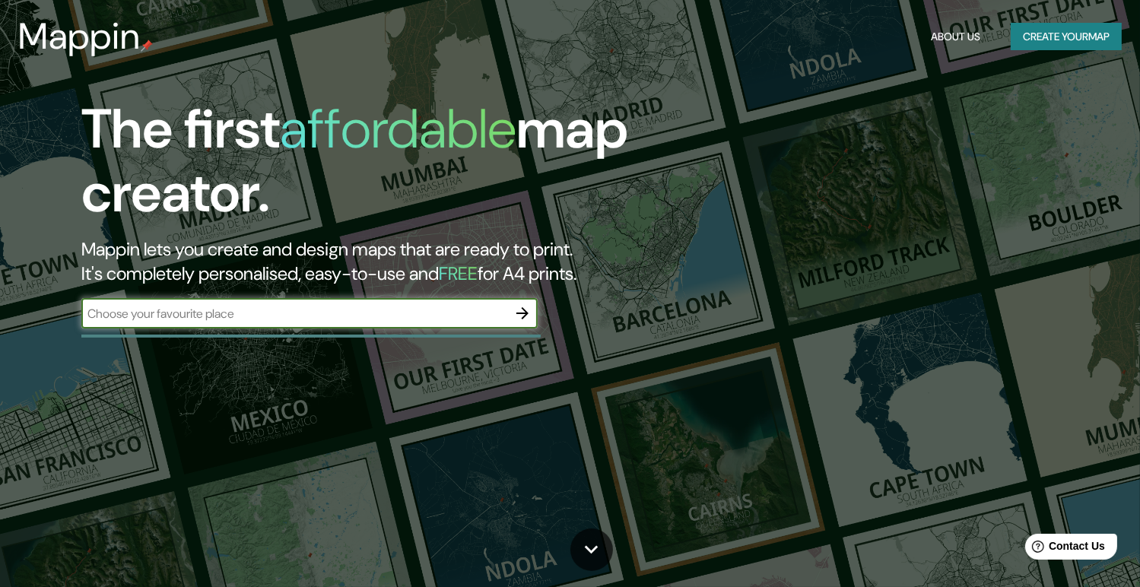
click at [429, 312] on input "text" at bounding box center [294, 313] width 426 height 17
type input "[GEOGRAPHIC_DATA]"
click at [526, 313] on icon "button" at bounding box center [522, 313] width 12 height 12
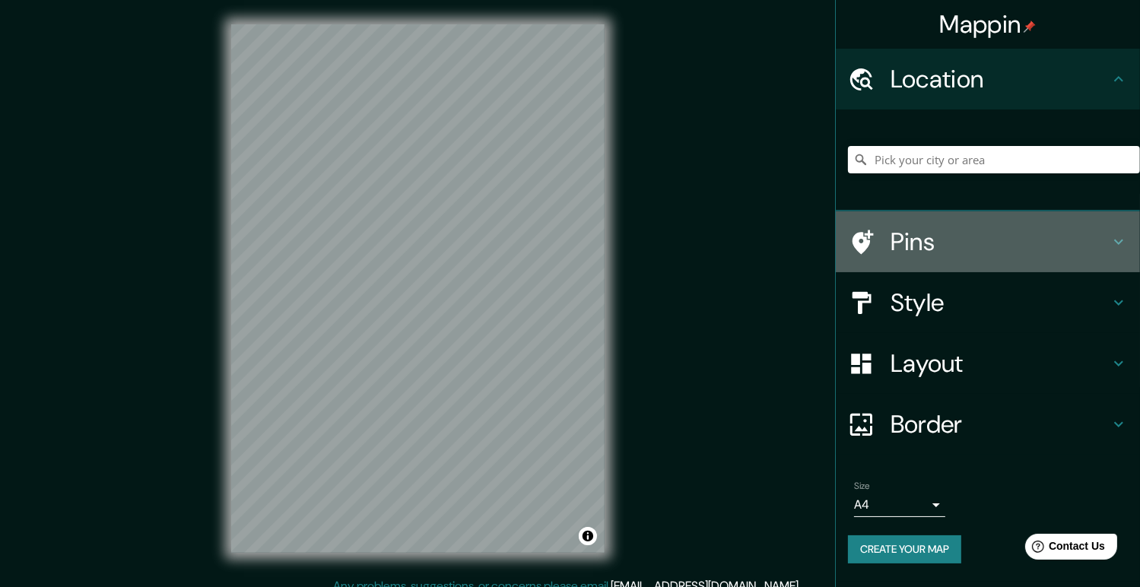
click at [1119, 239] on icon at bounding box center [1118, 242] width 18 height 18
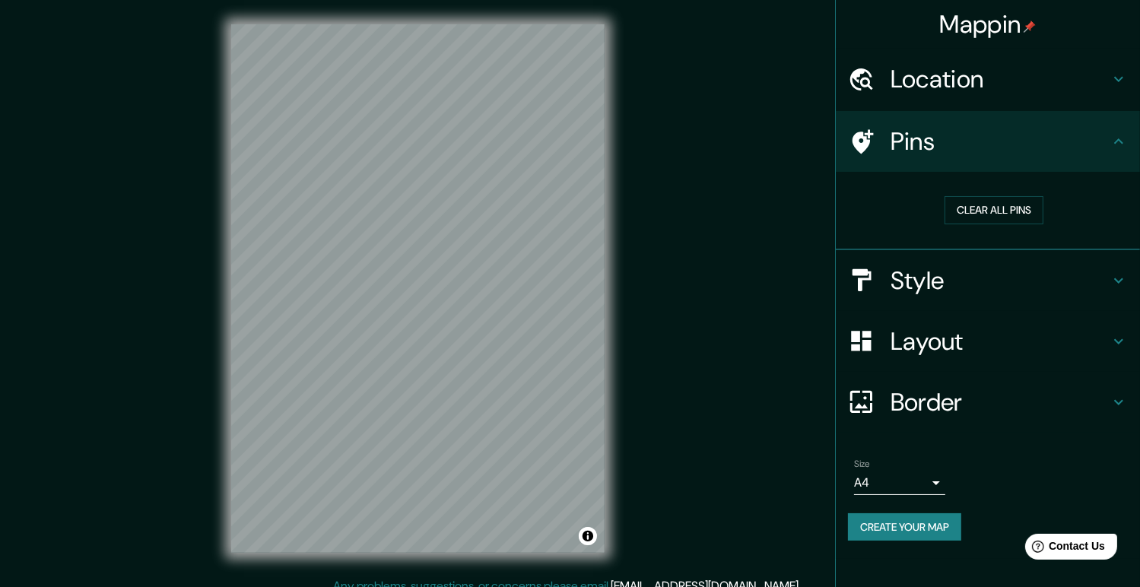
click at [1010, 157] on div "Pins" at bounding box center [987, 141] width 304 height 61
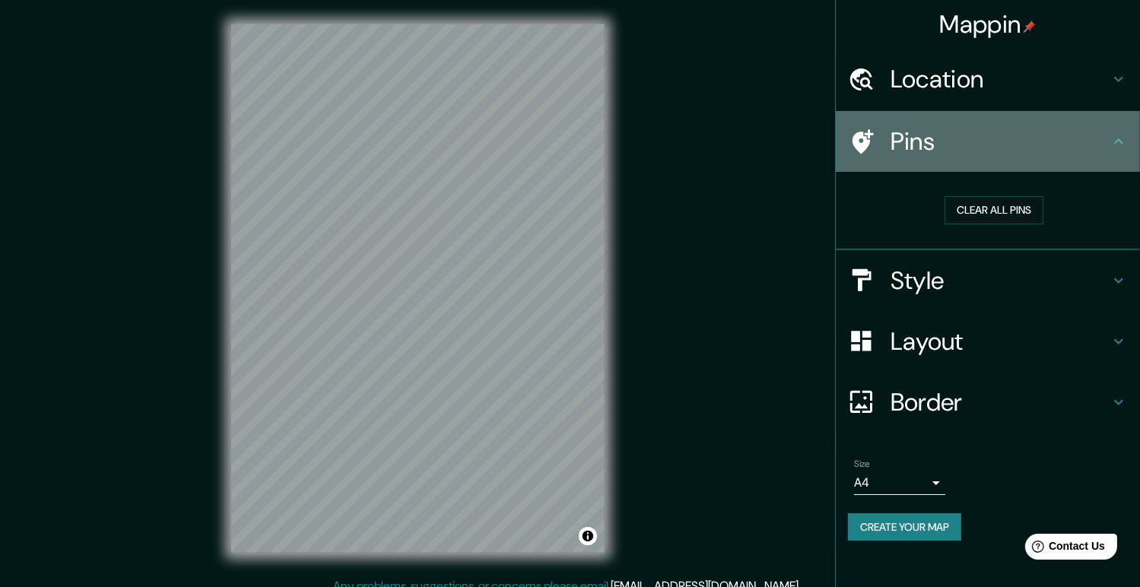
click at [1128, 145] on div "Pins" at bounding box center [987, 141] width 304 height 61
click at [1121, 141] on icon at bounding box center [1118, 140] width 9 height 5
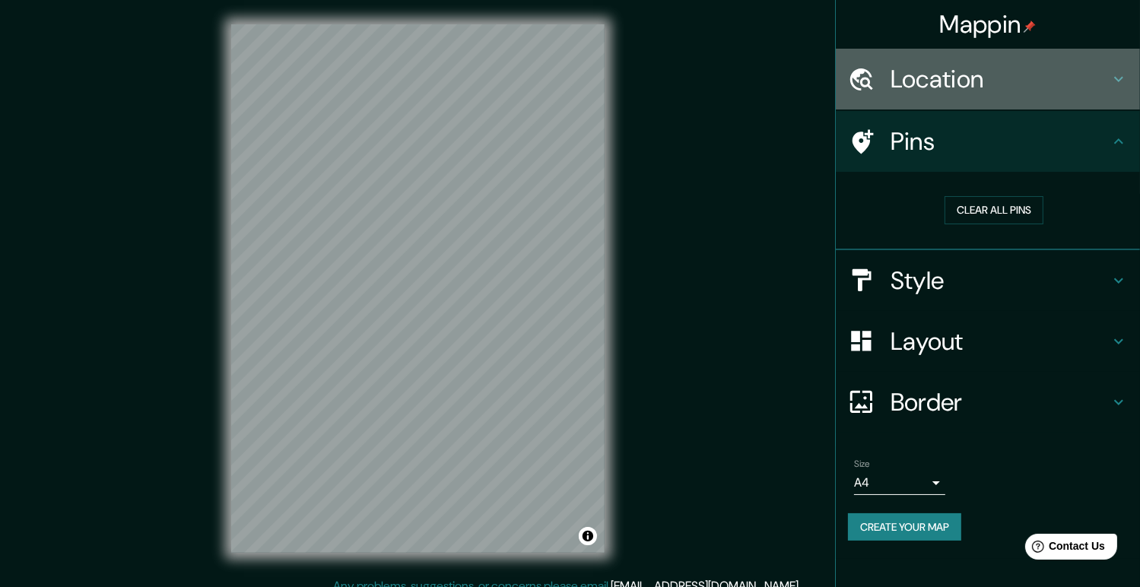
click at [1119, 74] on icon at bounding box center [1118, 79] width 18 height 18
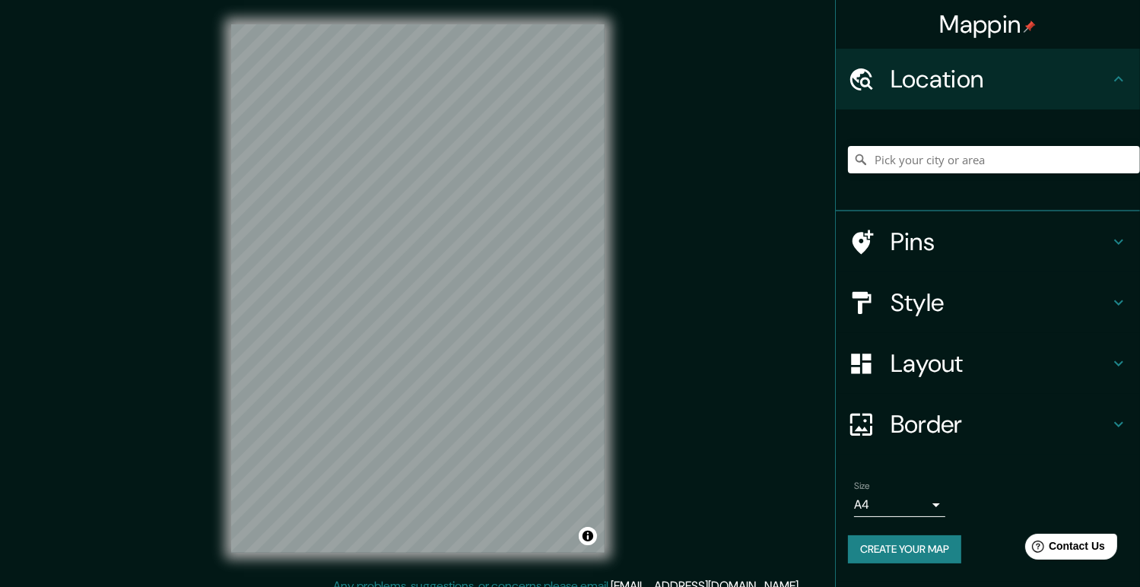
click at [1119, 74] on icon at bounding box center [1118, 79] width 18 height 18
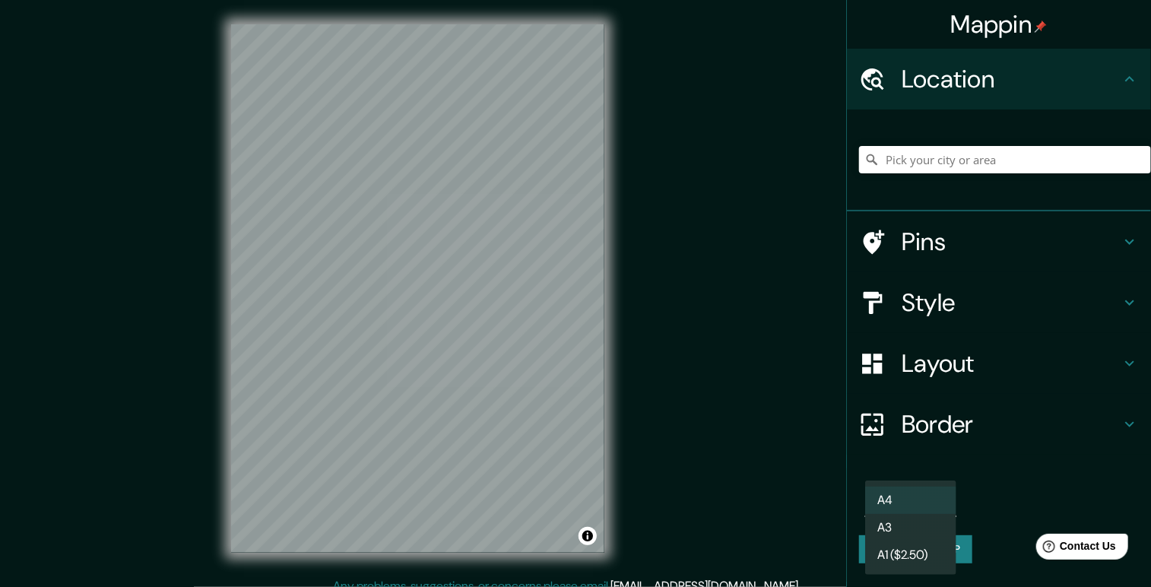
click at [930, 503] on body "Mappin Location Pins Style Layout Border Choose a border. Hint : you can make l…" at bounding box center [575, 293] width 1151 height 587
click at [753, 465] on div at bounding box center [575, 293] width 1151 height 587
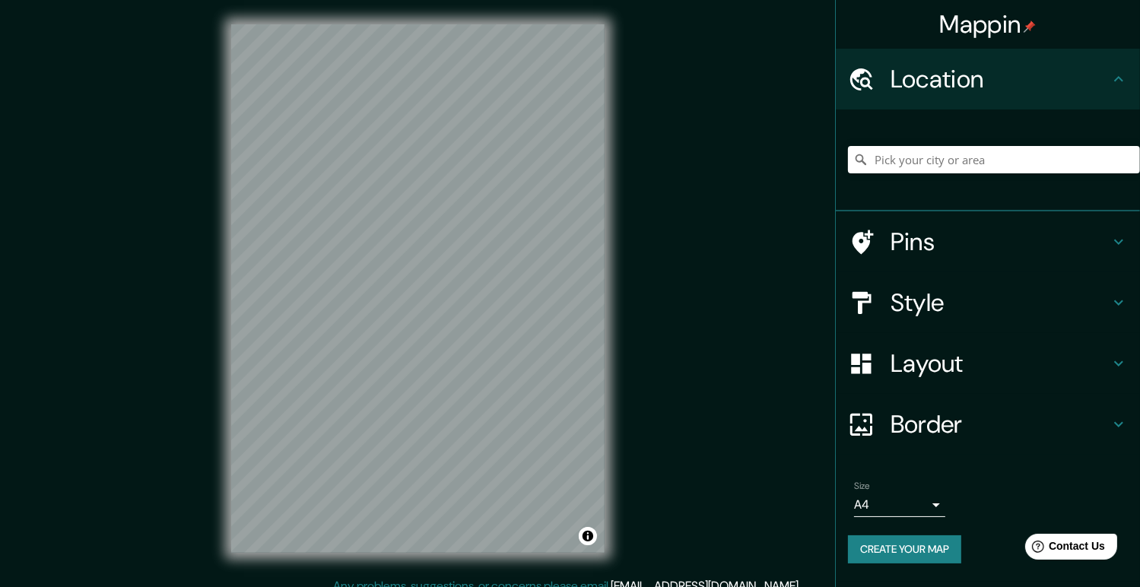
click at [871, 230] on icon at bounding box center [861, 242] width 27 height 27
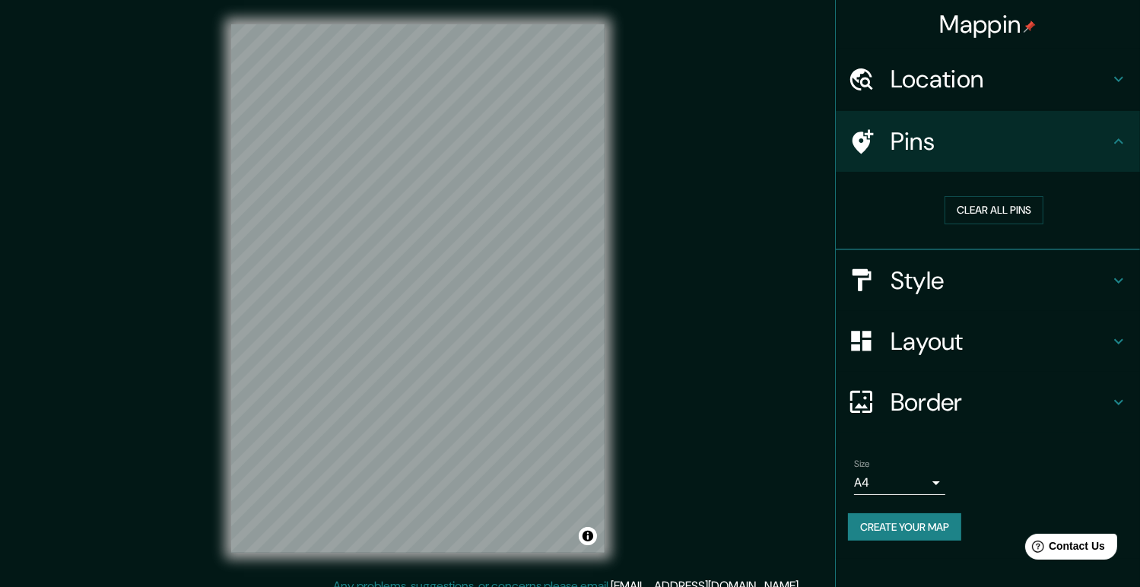
click at [870, 139] on icon at bounding box center [861, 141] width 27 height 27
click at [1018, 208] on button "Clear all pins" at bounding box center [993, 210] width 99 height 28
click at [1105, 284] on h4 "Style" at bounding box center [999, 280] width 219 height 30
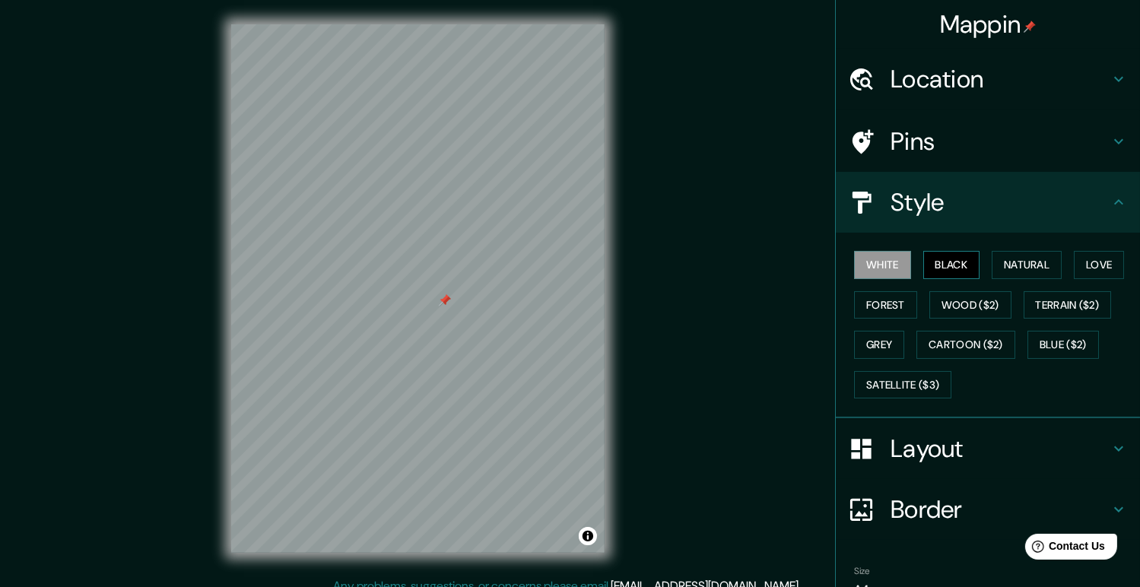
click at [957, 264] on button "Black" at bounding box center [951, 265] width 57 height 28
click at [1035, 260] on button "Natural" at bounding box center [1026, 265] width 70 height 28
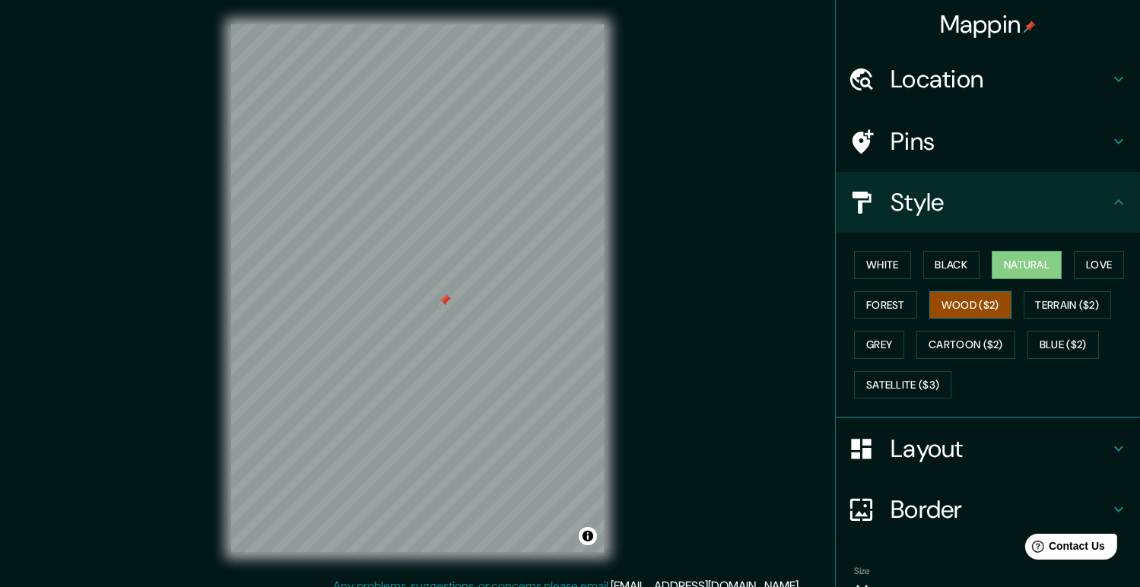
click at [986, 302] on button "Wood ($2)" at bounding box center [970, 305] width 82 height 28
click at [1054, 307] on button "Terrain ($2)" at bounding box center [1067, 305] width 88 height 28
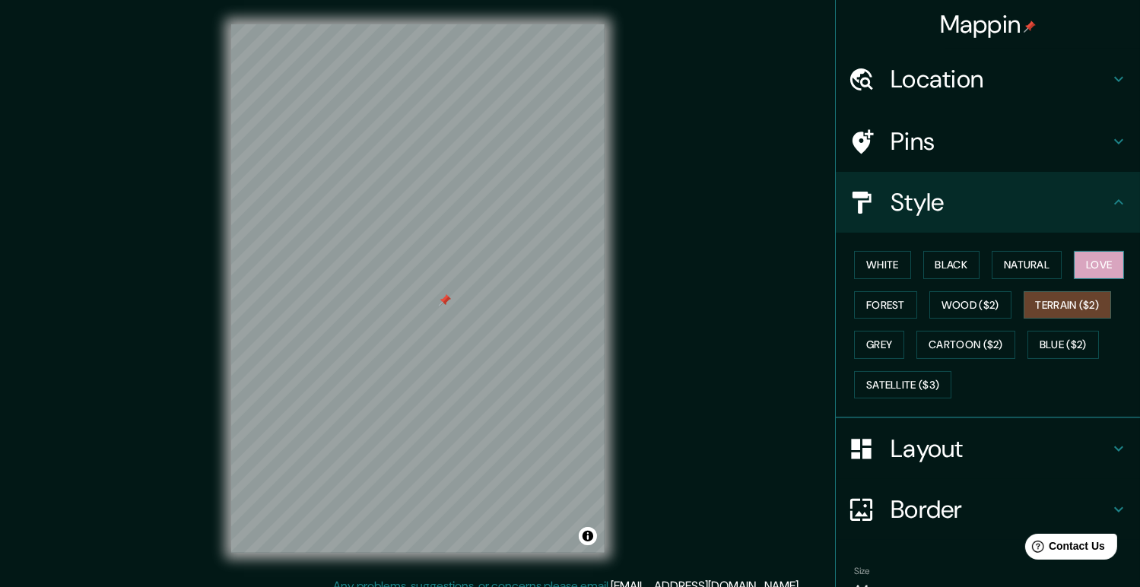
click at [1092, 273] on button "Love" at bounding box center [1098, 265] width 50 height 28
click at [861, 344] on button "Grey" at bounding box center [879, 345] width 50 height 28
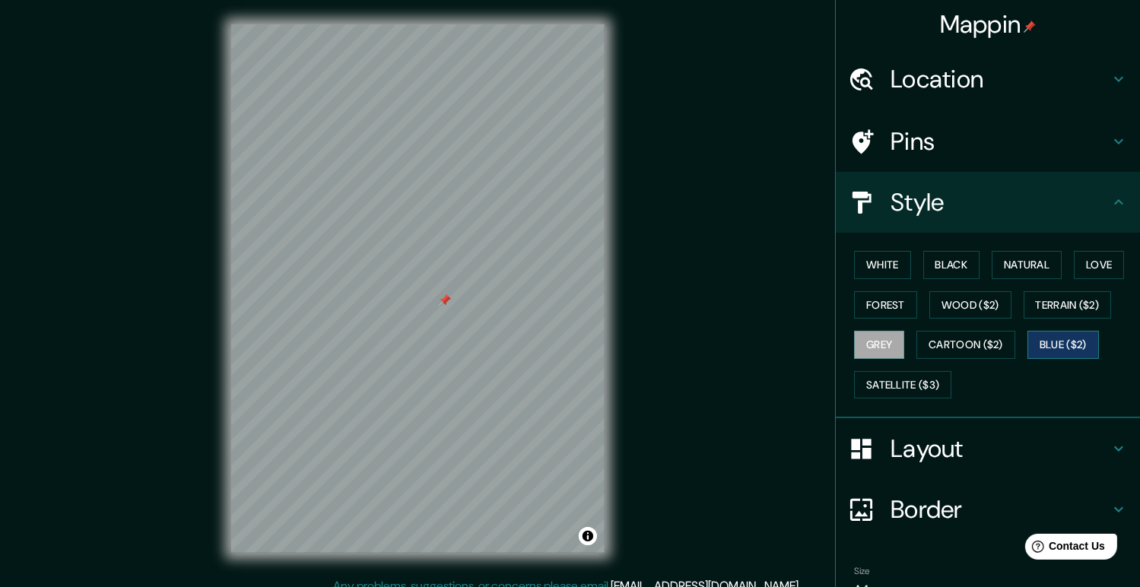
click at [1057, 334] on button "Blue ($2)" at bounding box center [1062, 345] width 71 height 28
click at [889, 307] on button "Forest" at bounding box center [885, 305] width 63 height 28
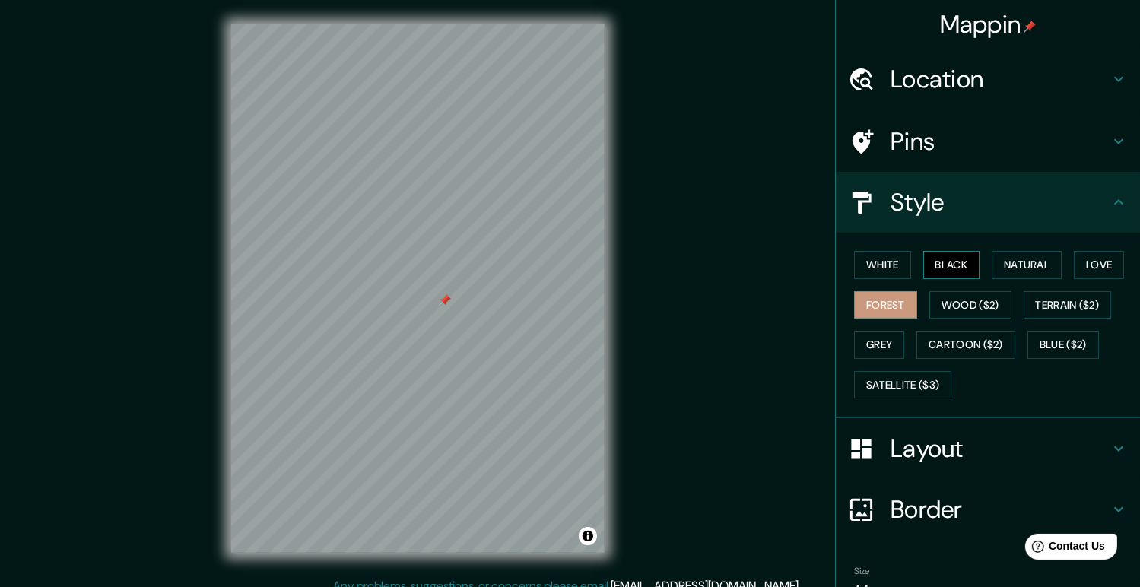
click at [947, 264] on button "Black" at bounding box center [951, 265] width 57 height 28
click at [880, 311] on button "Forest" at bounding box center [885, 305] width 63 height 28
click at [857, 347] on button "Grey" at bounding box center [879, 345] width 50 height 28
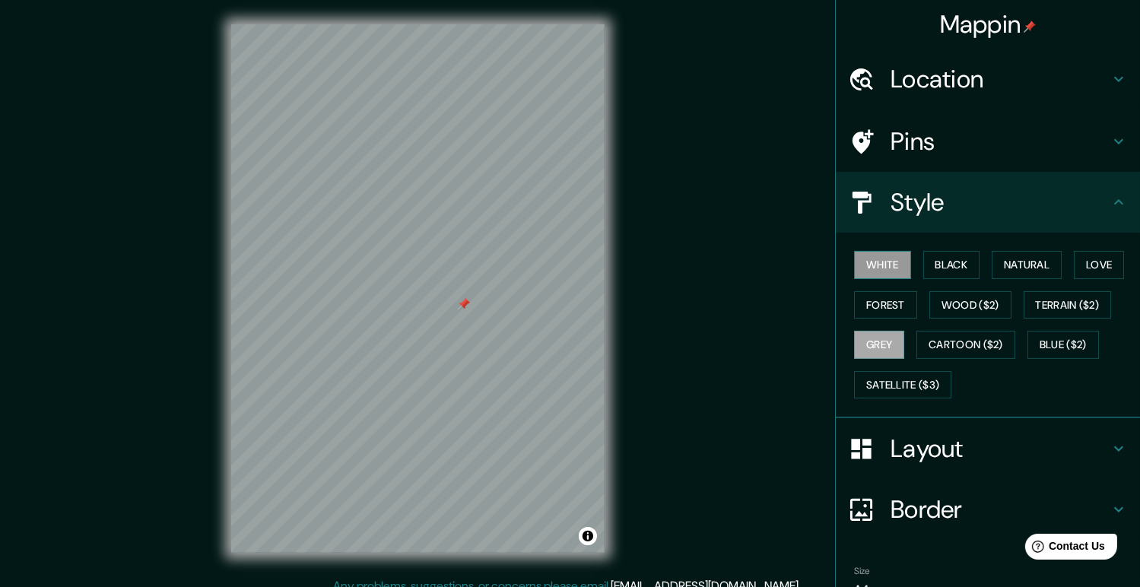
click at [871, 267] on button "White" at bounding box center [882, 265] width 57 height 28
click at [888, 299] on button "Forest" at bounding box center [885, 305] width 63 height 28
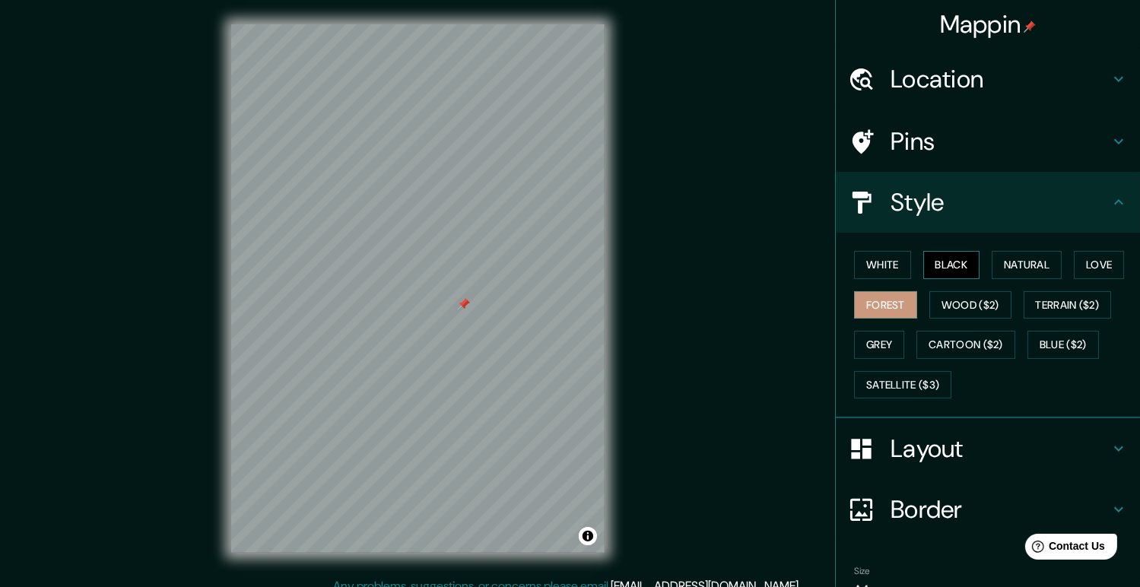
click at [930, 261] on button "Black" at bounding box center [951, 265] width 57 height 28
click at [1031, 267] on button "Natural" at bounding box center [1026, 265] width 70 height 28
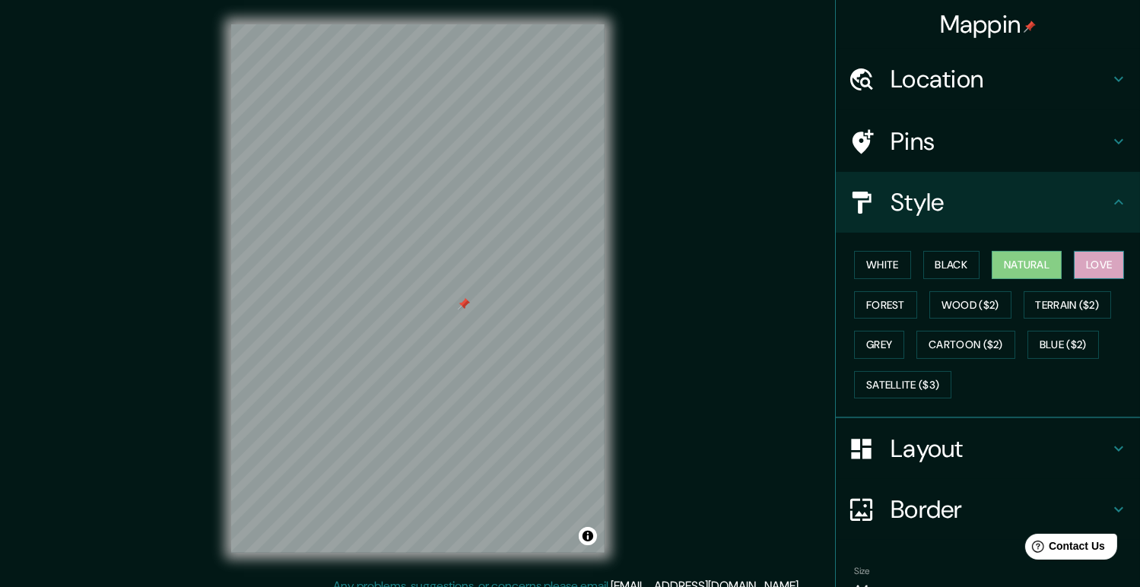
click at [1092, 264] on button "Love" at bounding box center [1098, 265] width 50 height 28
click at [934, 267] on button "Black" at bounding box center [951, 265] width 57 height 28
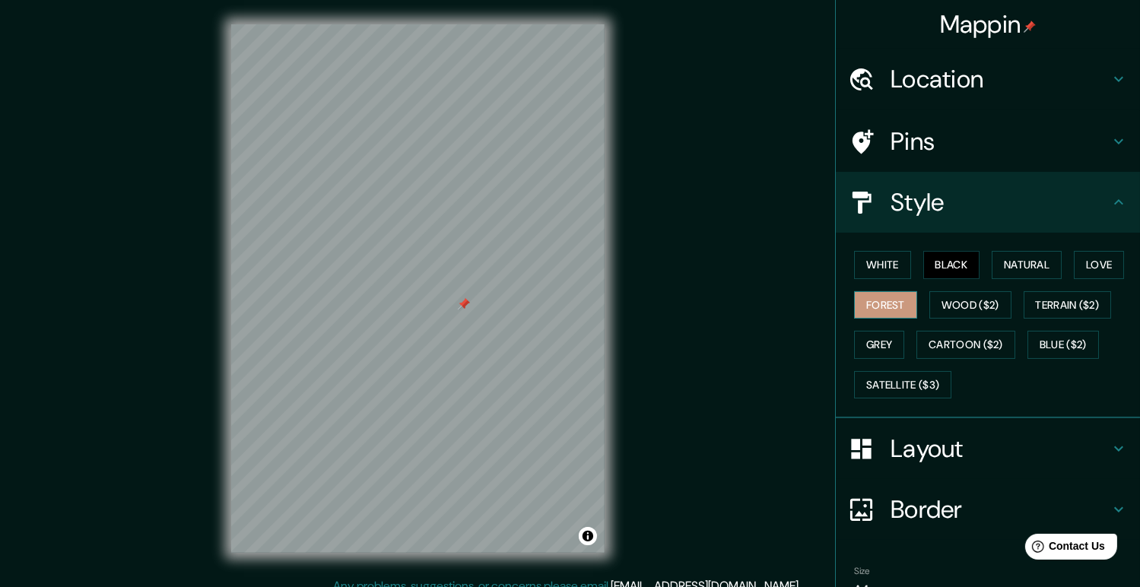
click at [876, 302] on button "Forest" at bounding box center [885, 305] width 63 height 28
click at [888, 271] on button "White" at bounding box center [882, 265] width 57 height 28
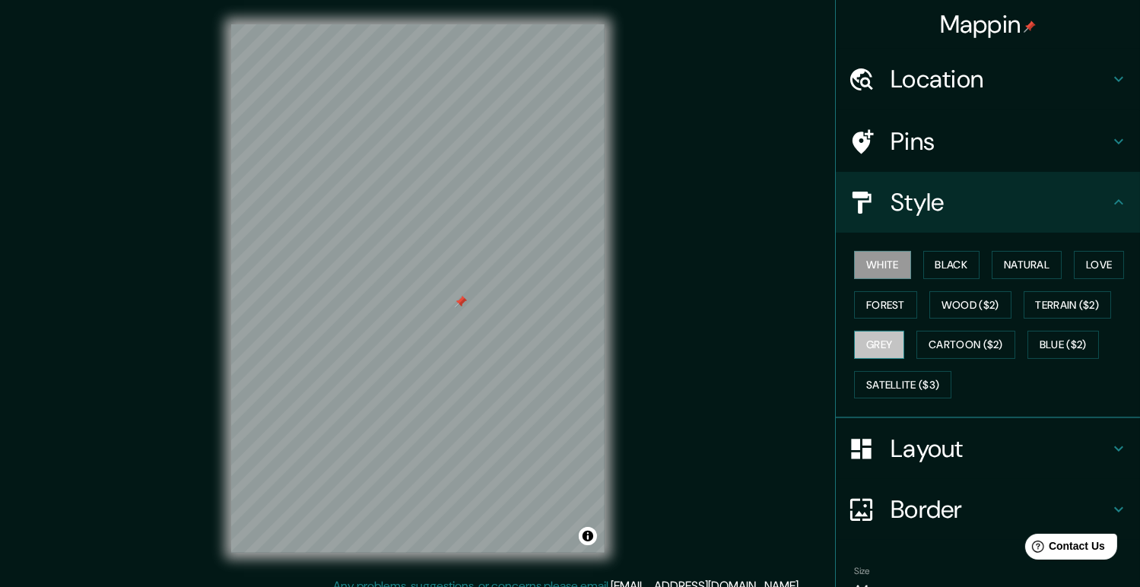
click at [870, 338] on button "Grey" at bounding box center [879, 345] width 50 height 28
click at [882, 255] on button "White" at bounding box center [882, 265] width 57 height 28
click at [1112, 443] on icon at bounding box center [1118, 448] width 18 height 18
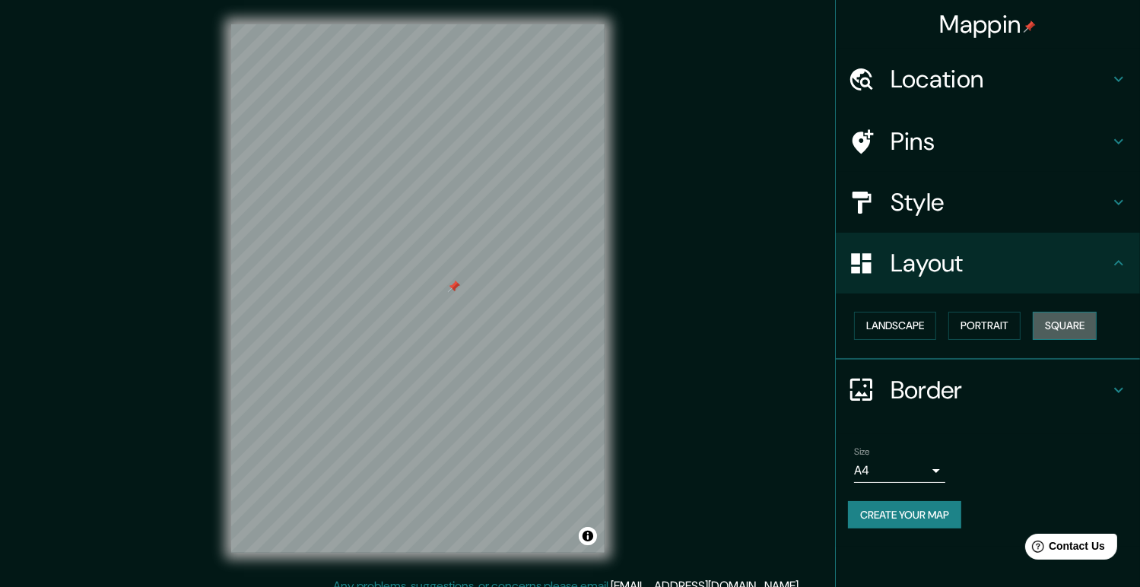
click at [1068, 321] on button "Square" at bounding box center [1064, 326] width 64 height 28
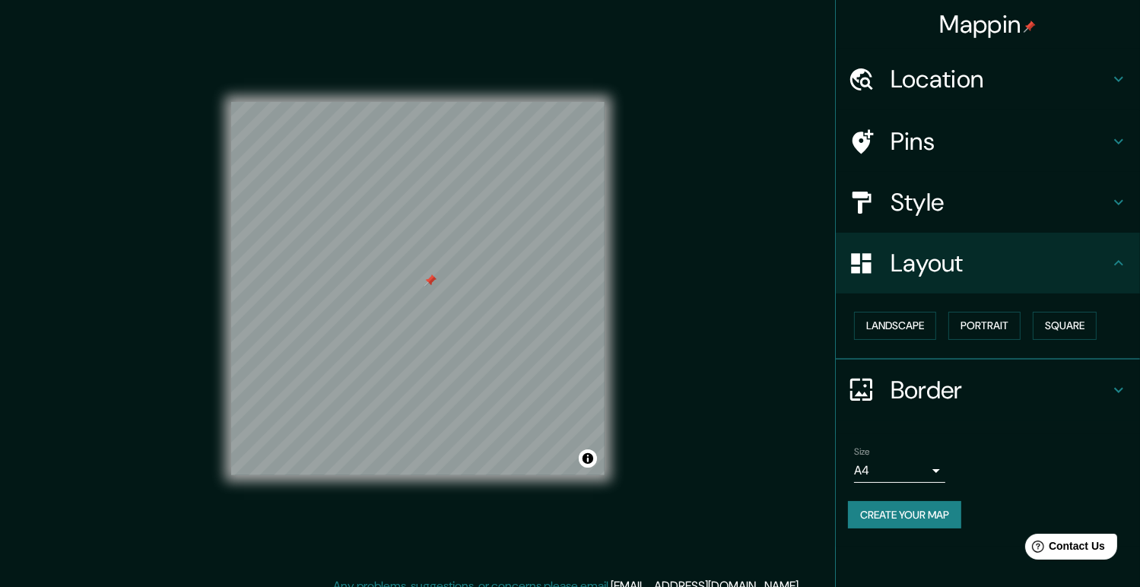
click at [1124, 215] on div "Style" at bounding box center [987, 202] width 304 height 61
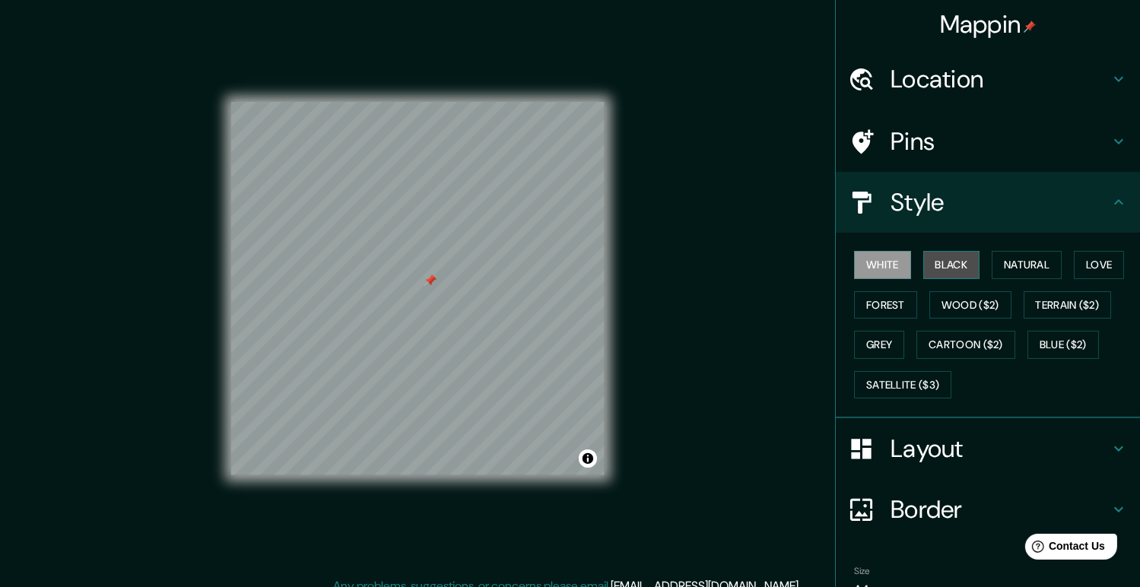
click at [946, 269] on button "Black" at bounding box center [951, 265] width 57 height 28
click at [867, 264] on button "White" at bounding box center [882, 265] width 57 height 28
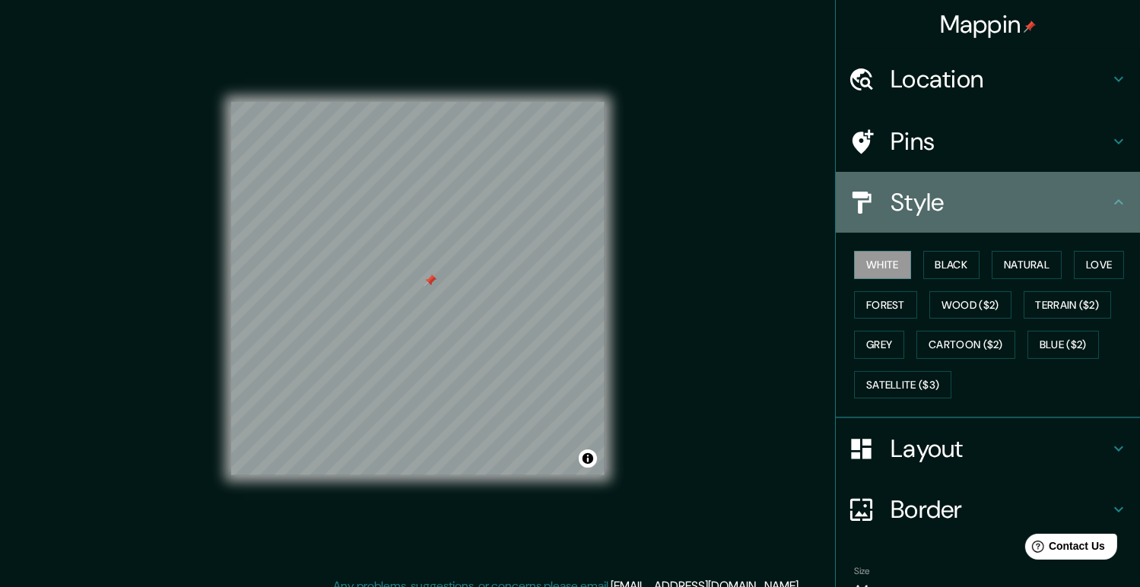
click at [1065, 211] on h4 "Style" at bounding box center [999, 202] width 219 height 30
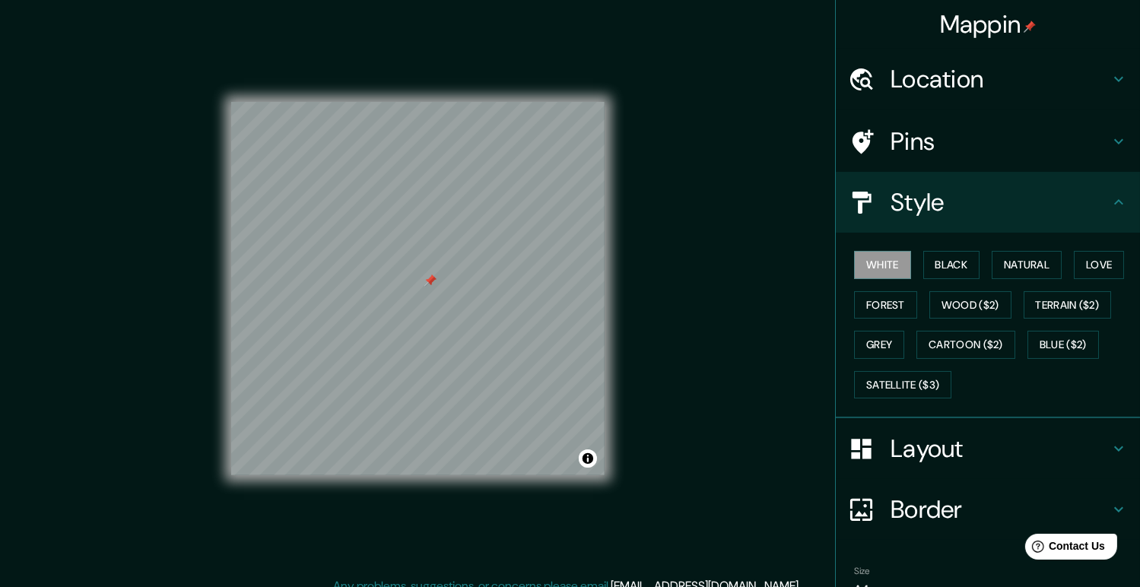
click at [1109, 205] on icon at bounding box center [1118, 202] width 18 height 18
click at [1109, 200] on icon at bounding box center [1118, 202] width 18 height 18
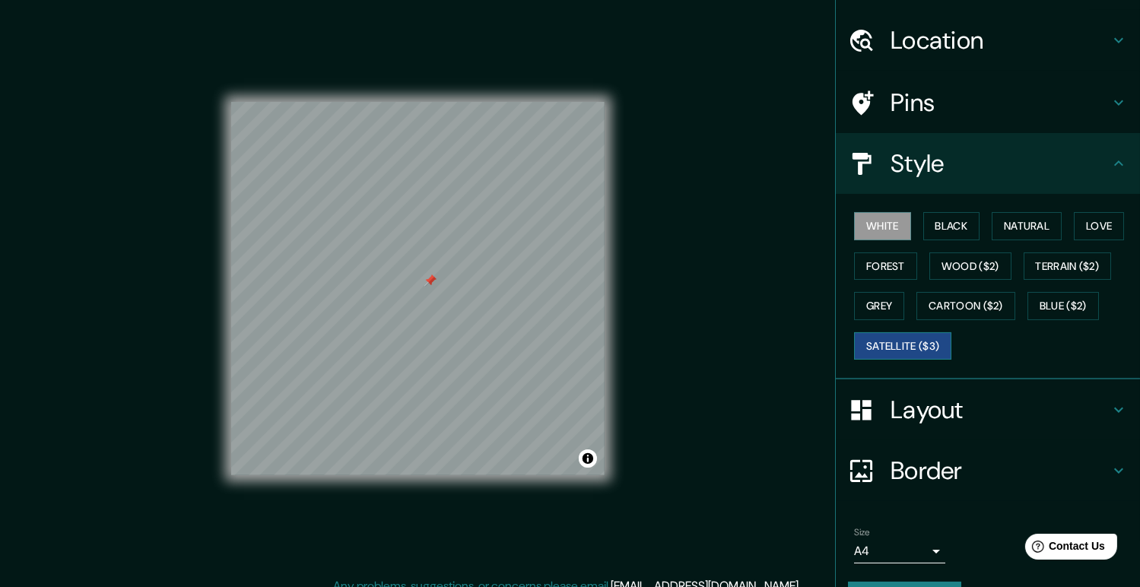
scroll to position [77, 0]
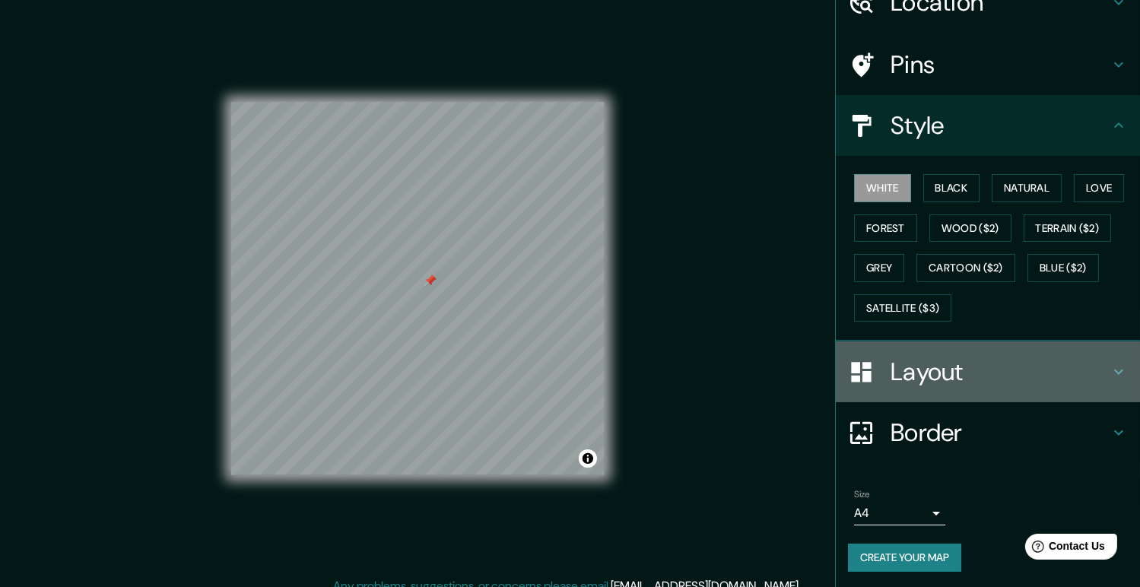
click at [1114, 370] on icon at bounding box center [1118, 371] width 9 height 5
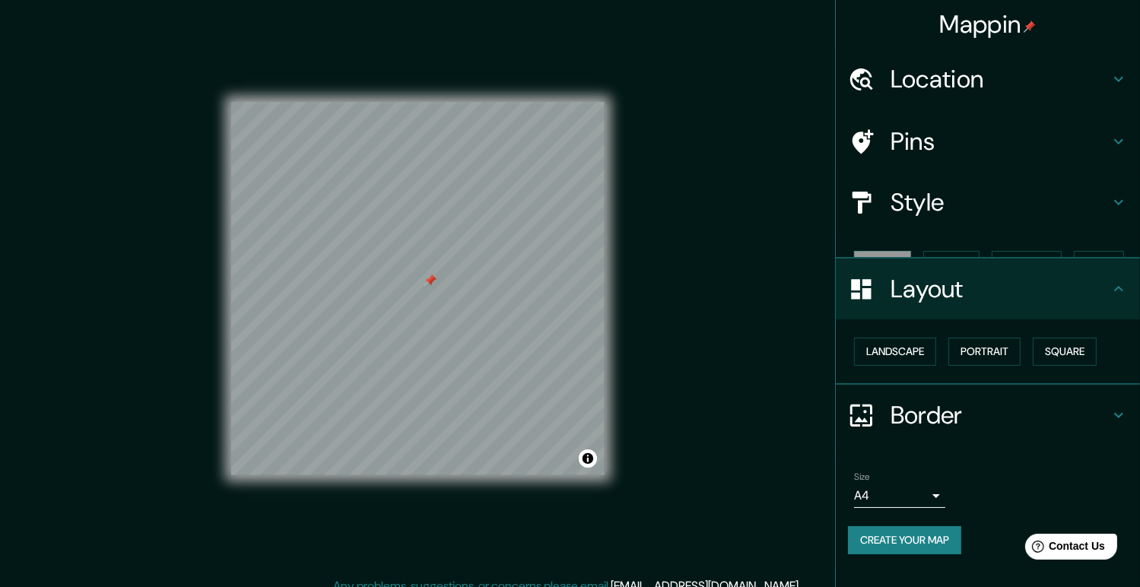
scroll to position [0, 0]
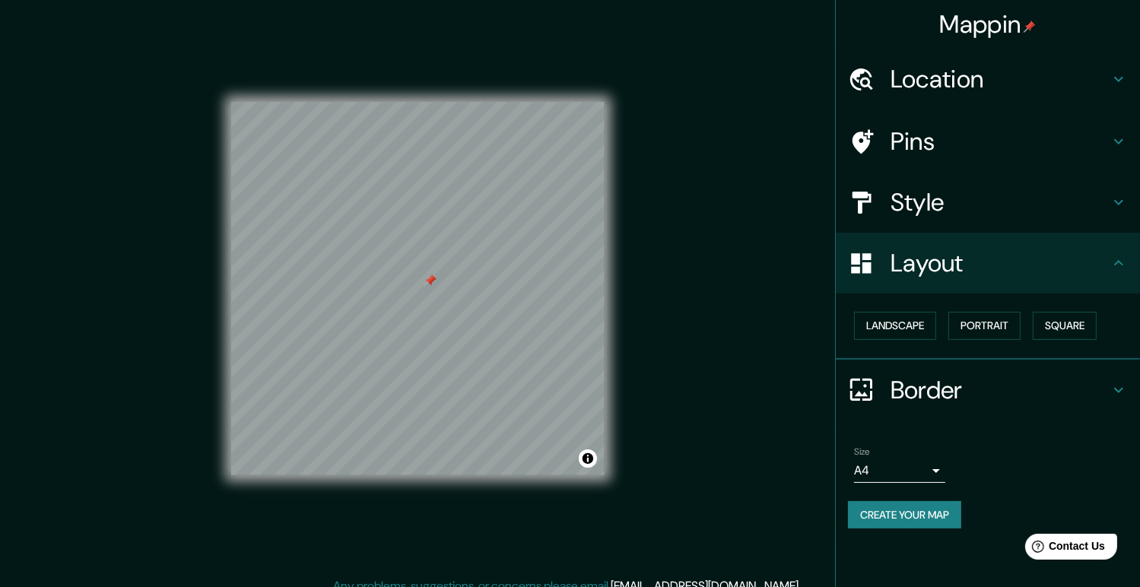
click at [1116, 388] on icon at bounding box center [1118, 389] width 9 height 5
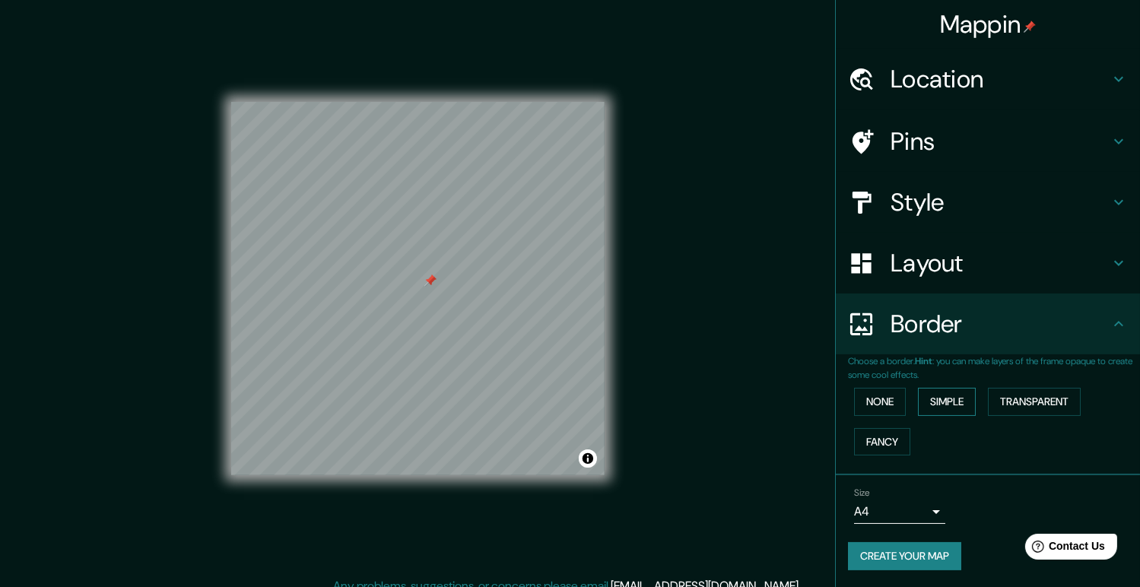
click at [956, 398] on button "Simple" at bounding box center [947, 402] width 58 height 28
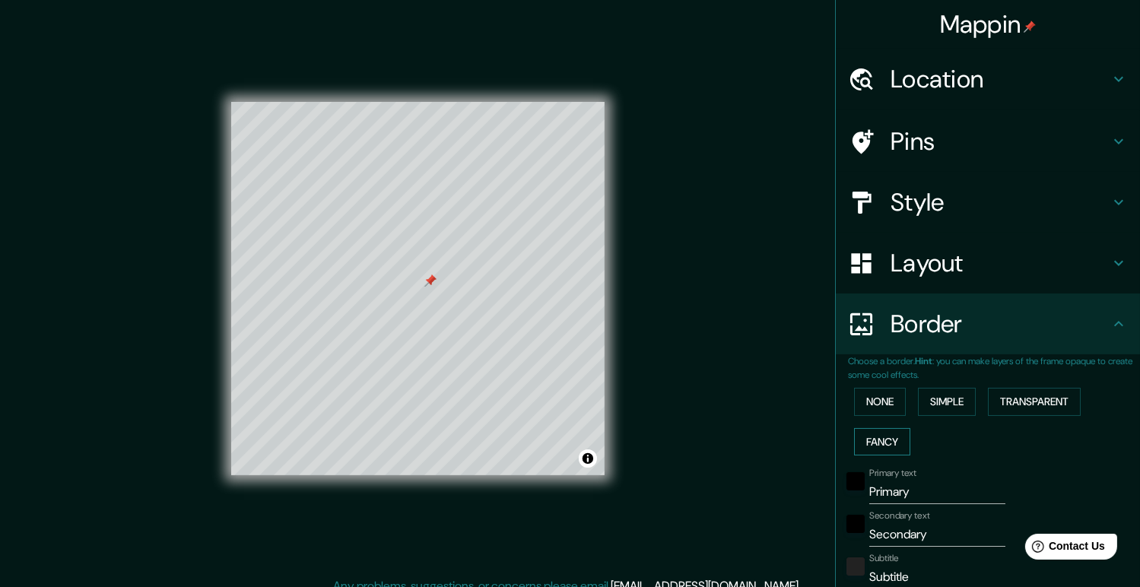
click at [886, 436] on button "Fancy" at bounding box center [882, 442] width 56 height 28
click at [1032, 401] on button "Transparent" at bounding box center [1033, 402] width 93 height 28
click at [883, 392] on button "None" at bounding box center [880, 402] width 52 height 28
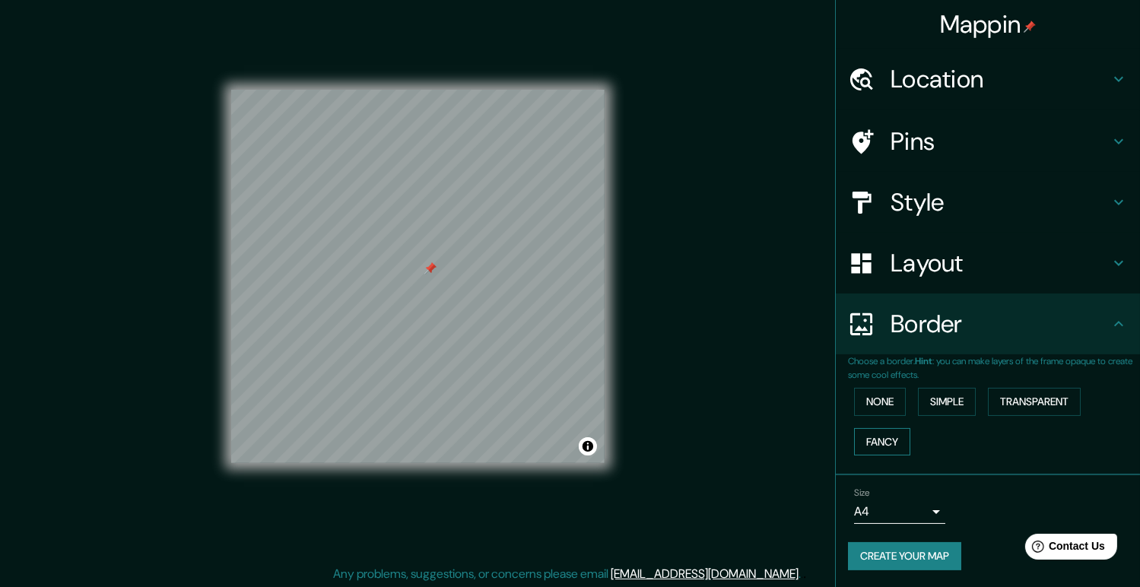
scroll to position [14, 0]
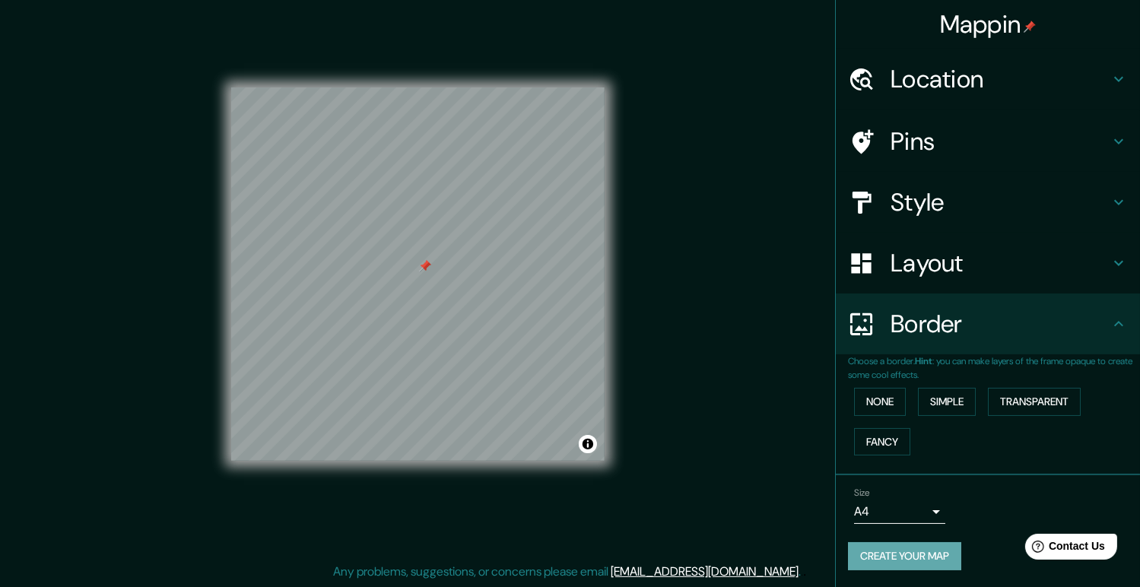
click at [907, 550] on button "Create your map" at bounding box center [904, 556] width 113 height 28
click at [911, 555] on button "Create your map" at bounding box center [904, 556] width 113 height 28
click at [912, 556] on button "Create your map" at bounding box center [904, 556] width 113 height 28
click at [588, 443] on button "Toggle attribution" at bounding box center [588, 444] width 18 height 18
click at [1043, 143] on h4 "Pins" at bounding box center [999, 141] width 219 height 30
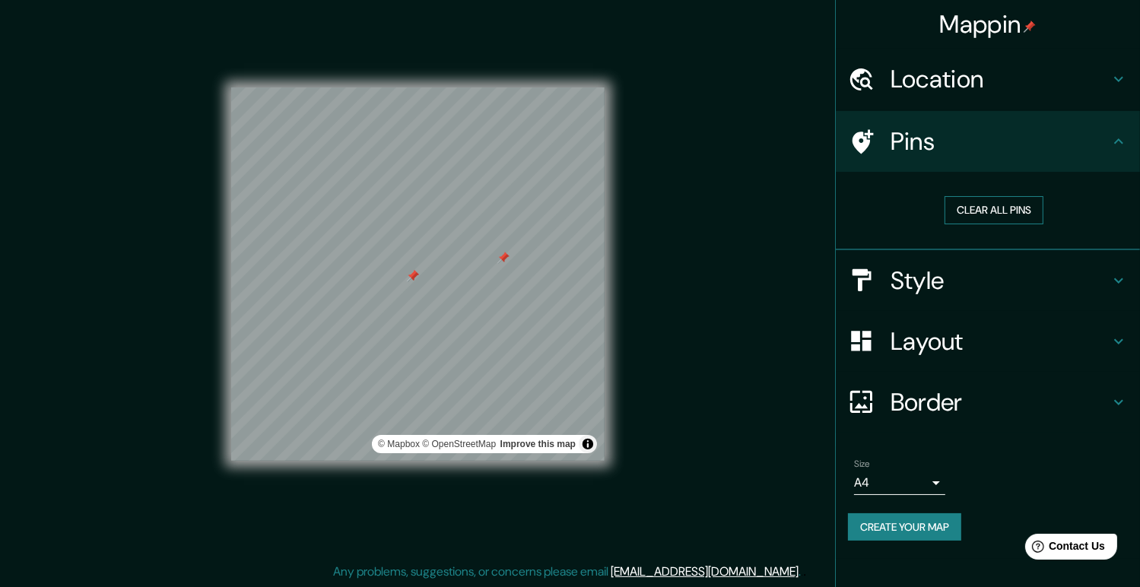
click at [1005, 207] on button "Clear all pins" at bounding box center [993, 210] width 99 height 28
